Goal: Information Seeking & Learning: Check status

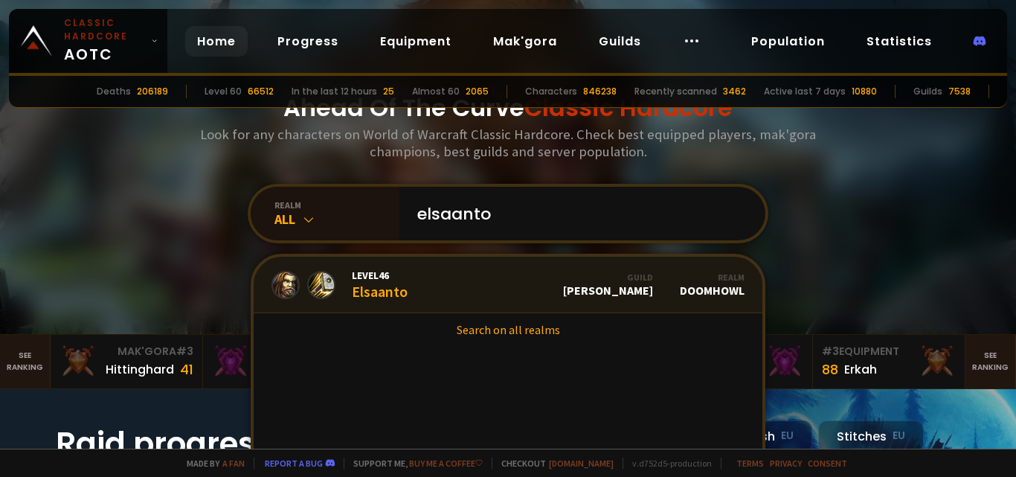
type input "elsaanto"
click at [435, 280] on link "Level 46 Elsaanto Guild Rosario Realm Doomhowl" at bounding box center [508, 285] width 509 height 57
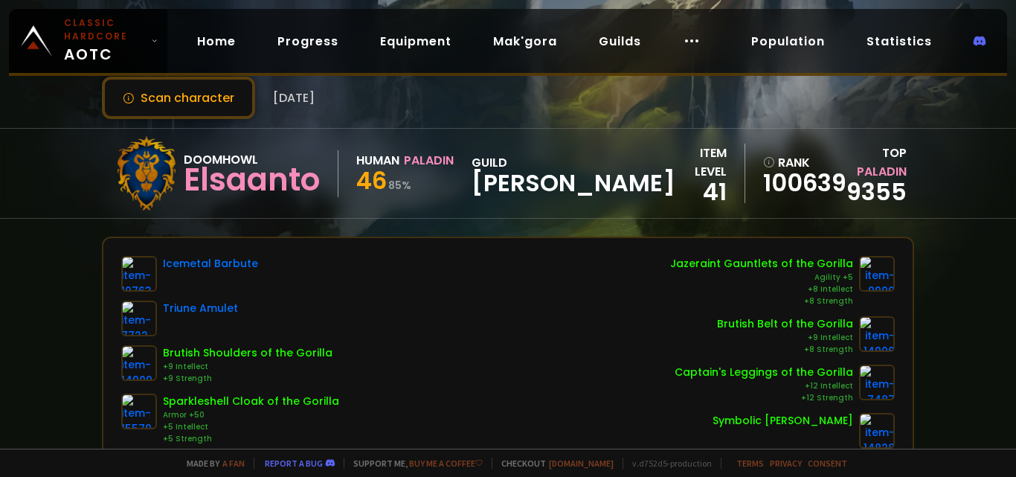
scroll to position [24, 0]
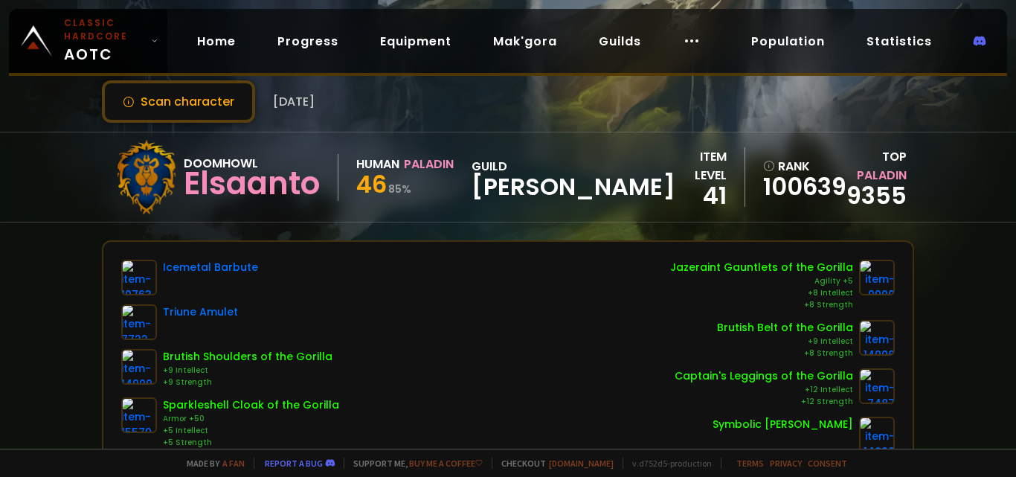
click at [315, 103] on span "[DATE]" at bounding box center [294, 101] width 42 height 19
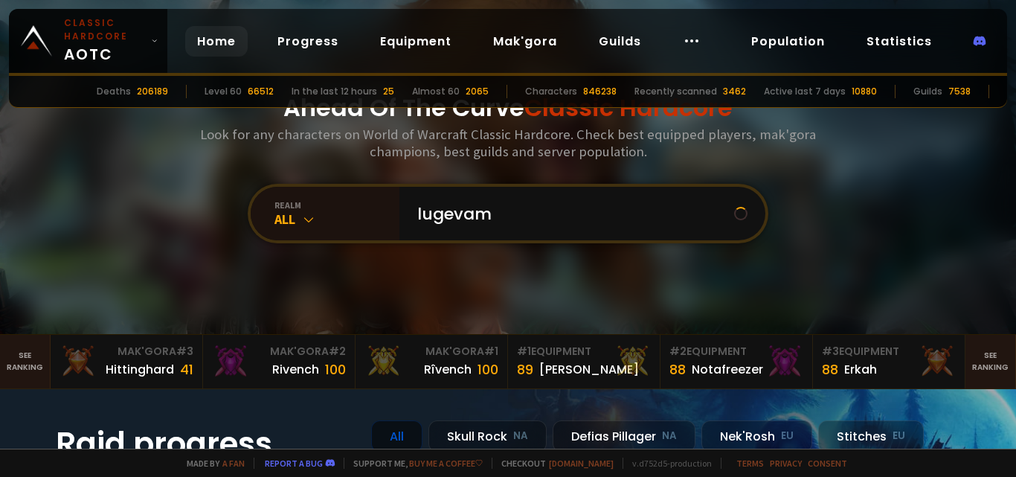
type input "lugevamo"
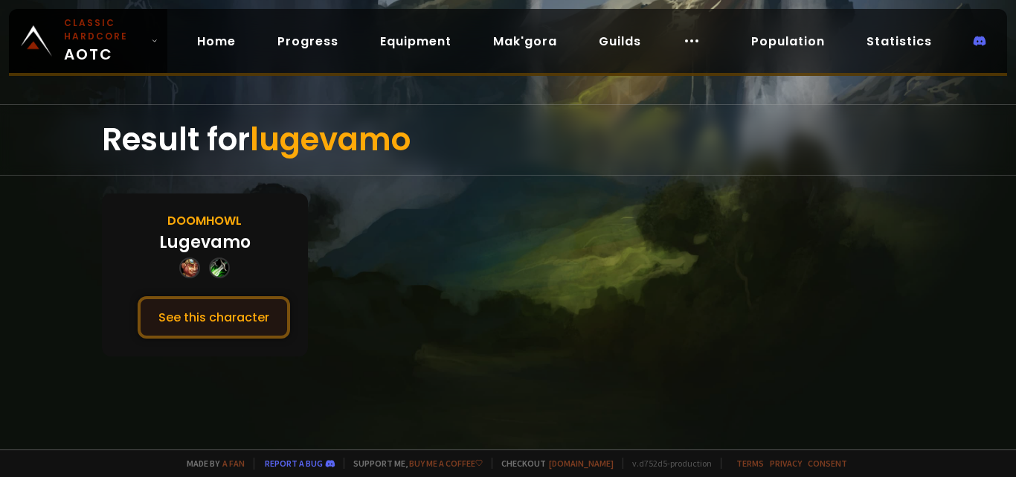
click at [248, 323] on button "See this character" at bounding box center [214, 317] width 152 height 42
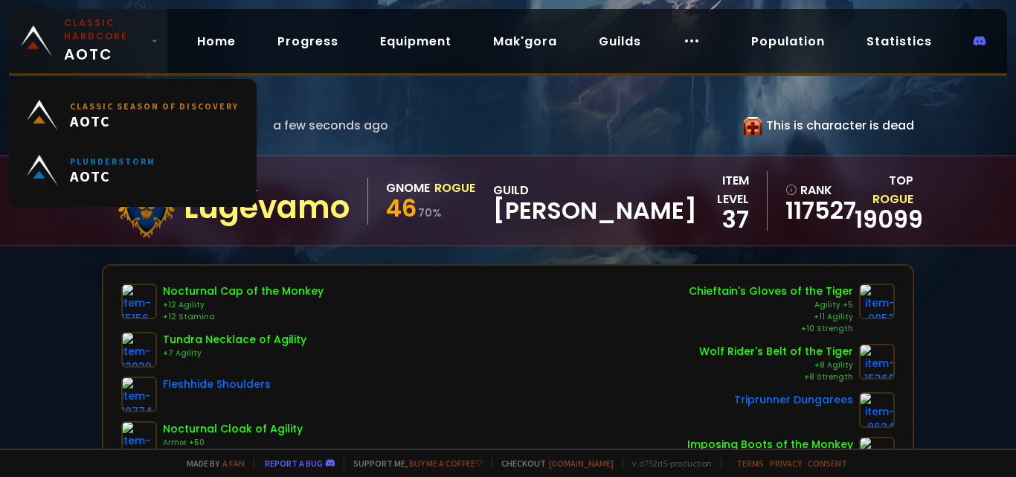
click at [62, 34] on link "Classic Hardcore AOTC" at bounding box center [88, 41] width 158 height 64
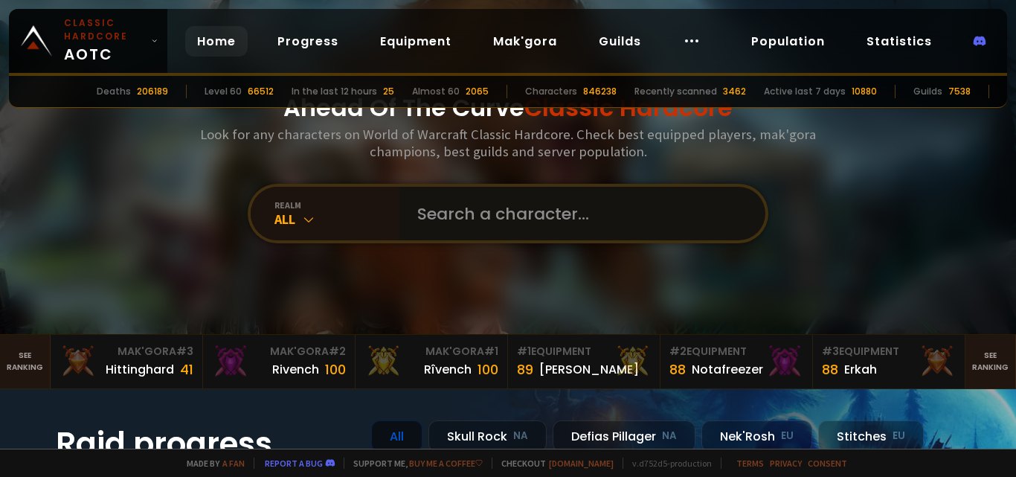
click at [525, 200] on input "text" at bounding box center [577, 214] width 339 height 54
type input "elsaanto"
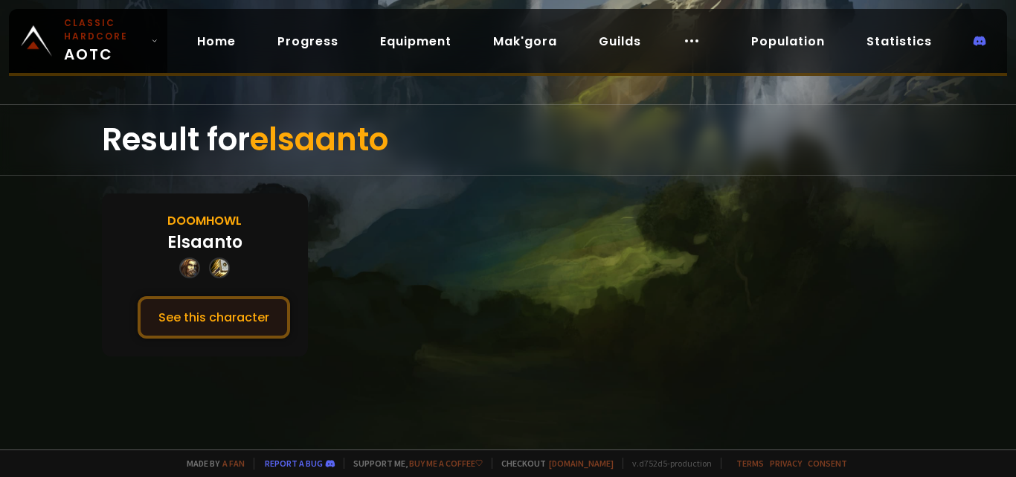
click at [225, 317] on button "See this character" at bounding box center [214, 317] width 152 height 42
